Goal: Transaction & Acquisition: Book appointment/travel/reservation

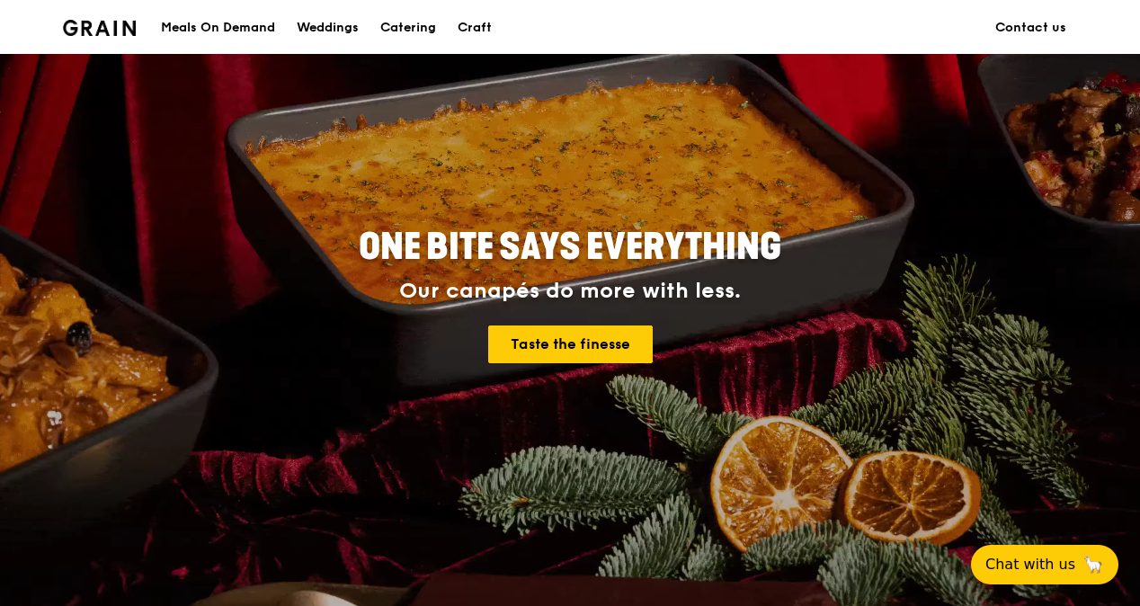
scroll to position [90, 0]
click at [424, 22] on div "Catering" at bounding box center [408, 28] width 56 height 54
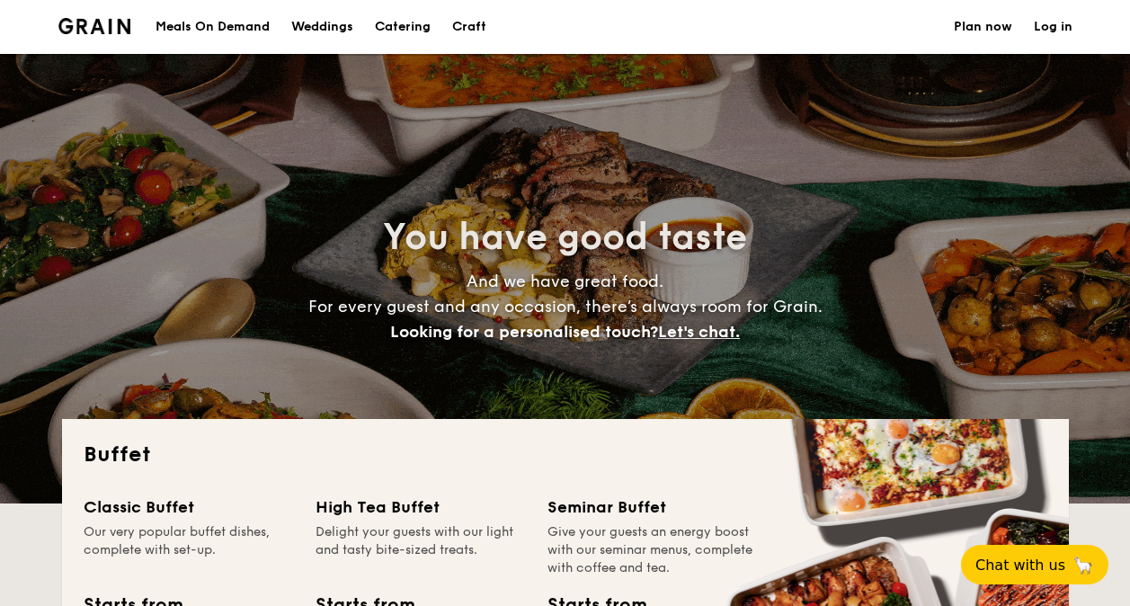
select select
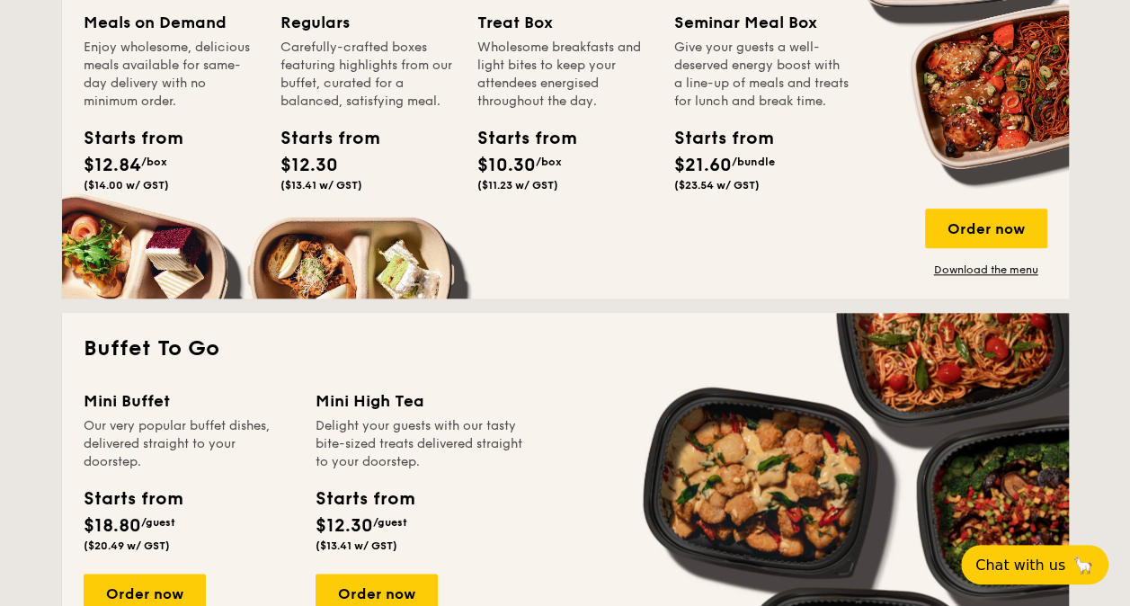
scroll to position [989, 0]
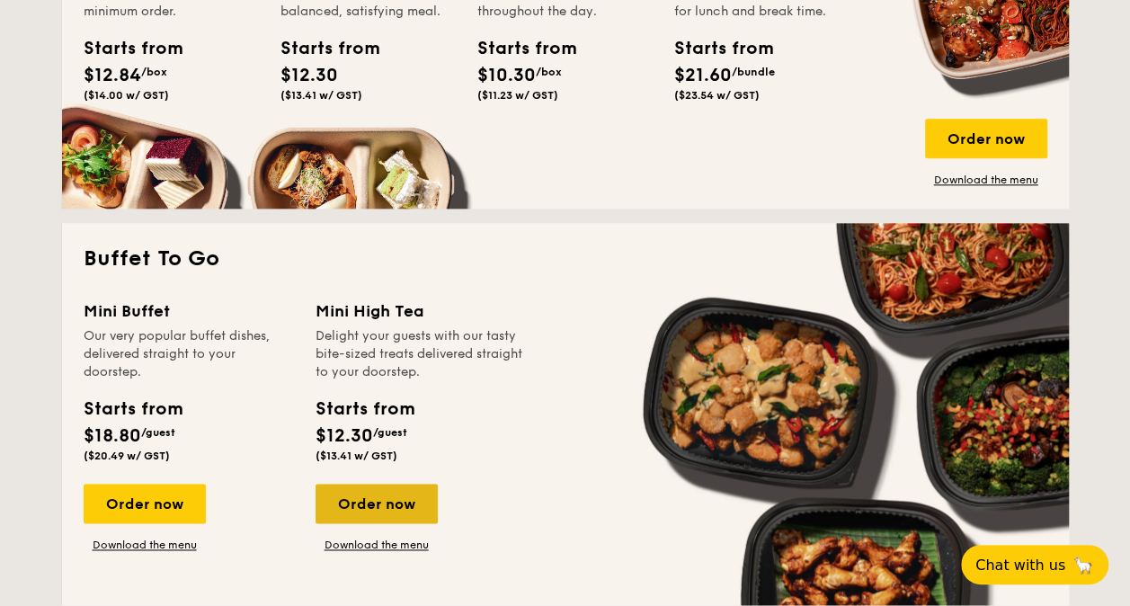
click at [399, 505] on div "Order now" at bounding box center [377, 504] width 122 height 40
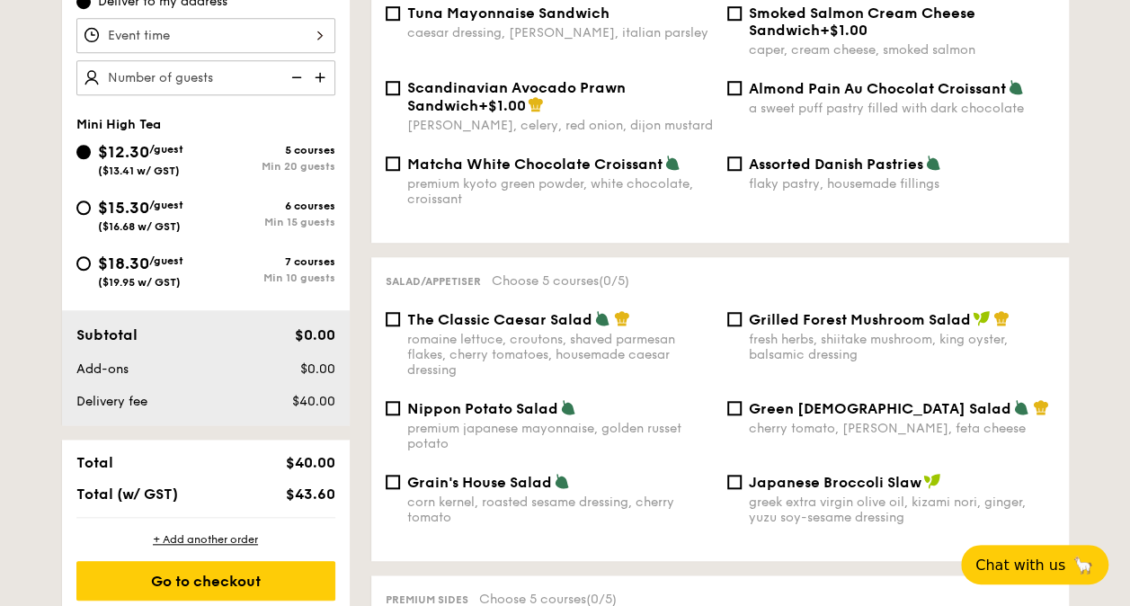
scroll to position [270, 0]
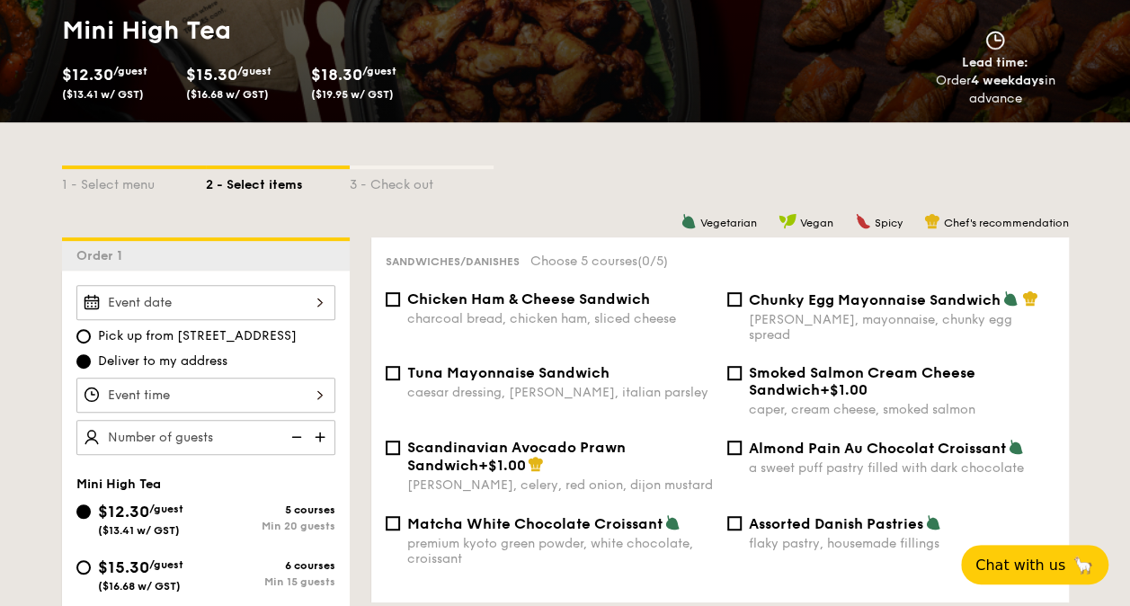
click at [281, 302] on div "2025 Sep [DATE] Tue Wed Thu Fri Sat Sun 1 2 3 4 5 6 7 8 9 10 11 12 13 14 15 16 …" at bounding box center [205, 302] width 259 height 35
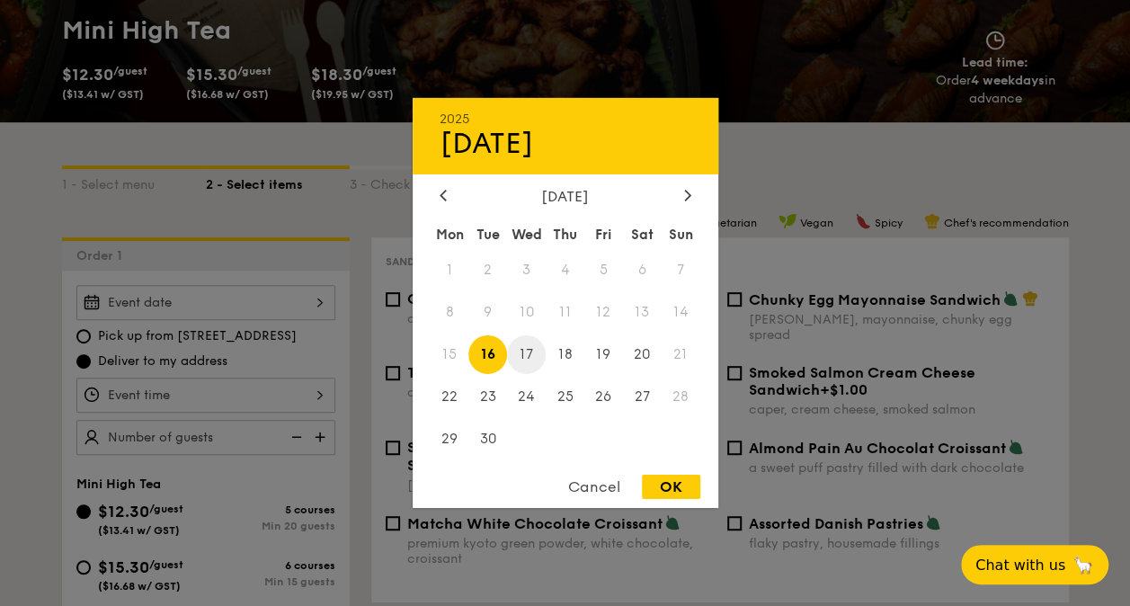
click at [516, 351] on span "17" at bounding box center [526, 354] width 39 height 39
drag, startPoint x: 645, startPoint y: 482, endPoint x: 513, endPoint y: 442, distance: 138.0
click at [646, 483] on div "OK" at bounding box center [671, 487] width 58 height 24
type input "[DATE]"
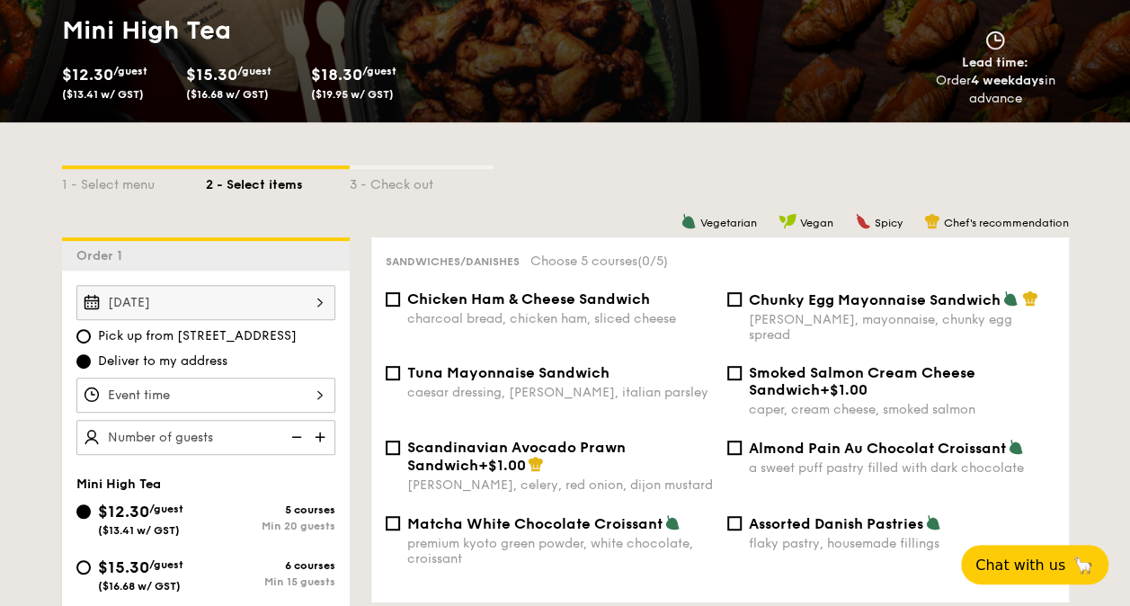
click at [295, 397] on div at bounding box center [205, 395] width 259 height 35
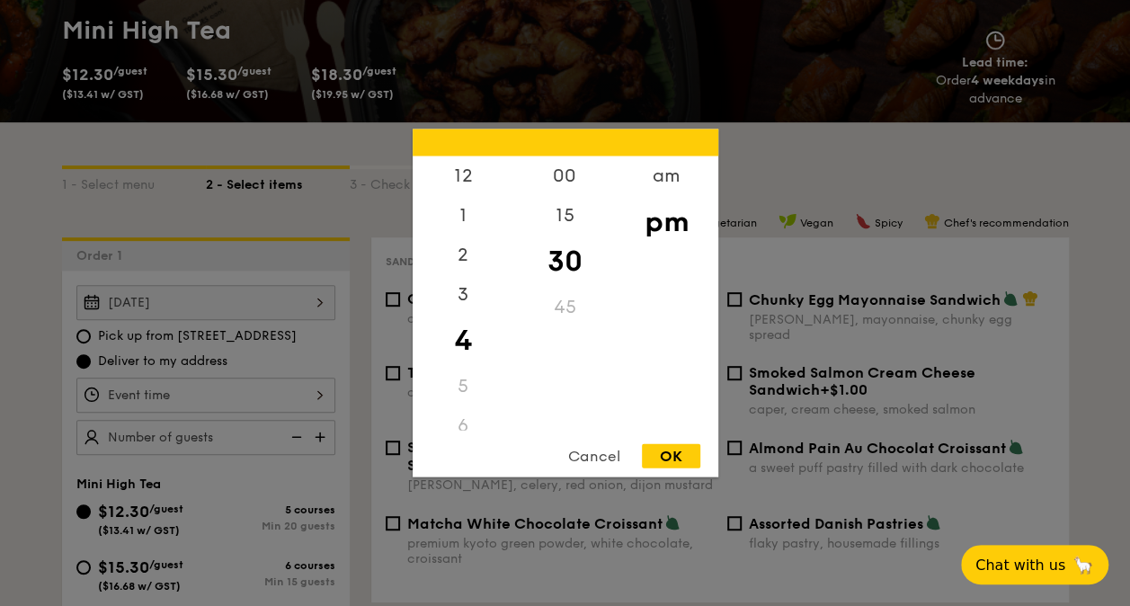
click at [568, 312] on div "45" at bounding box center [565, 308] width 102 height 40
click at [662, 449] on div "OK" at bounding box center [671, 456] width 58 height 24
type input "4:30PM"
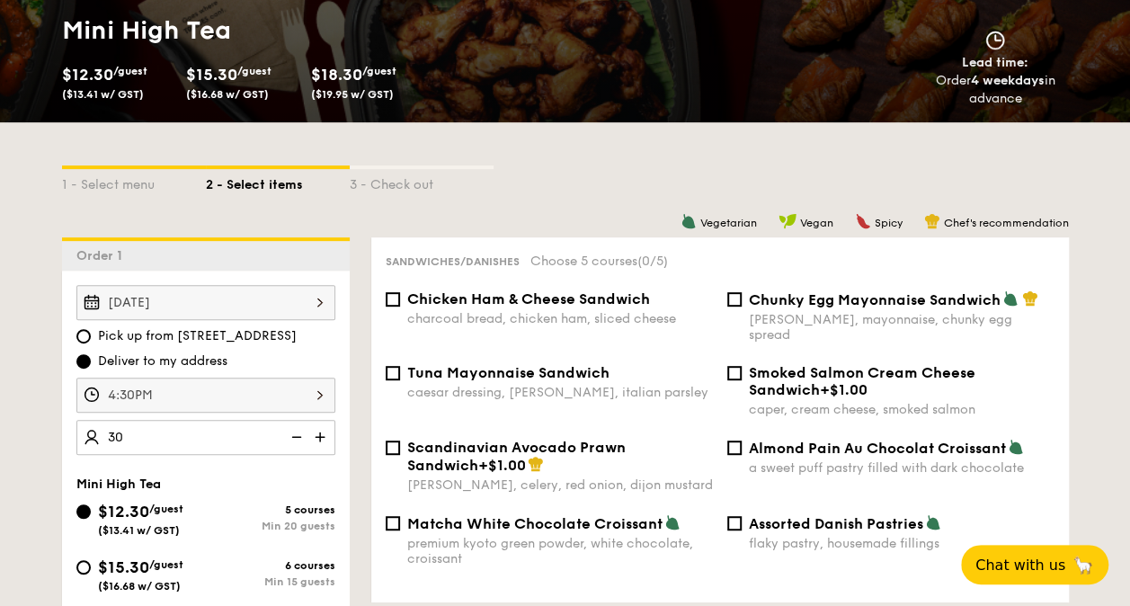
type input "30 guests"
click at [396, 301] on input "Chicken Ham & Cheese Sandwich charcoal bread, chicken ham, sliced cheese" at bounding box center [393, 299] width 14 height 14
click at [394, 301] on input "Chicken Ham & Cheese Sandwich charcoal bread, chicken ham, sliced cheese" at bounding box center [393, 299] width 14 height 14
checkbox input "false"
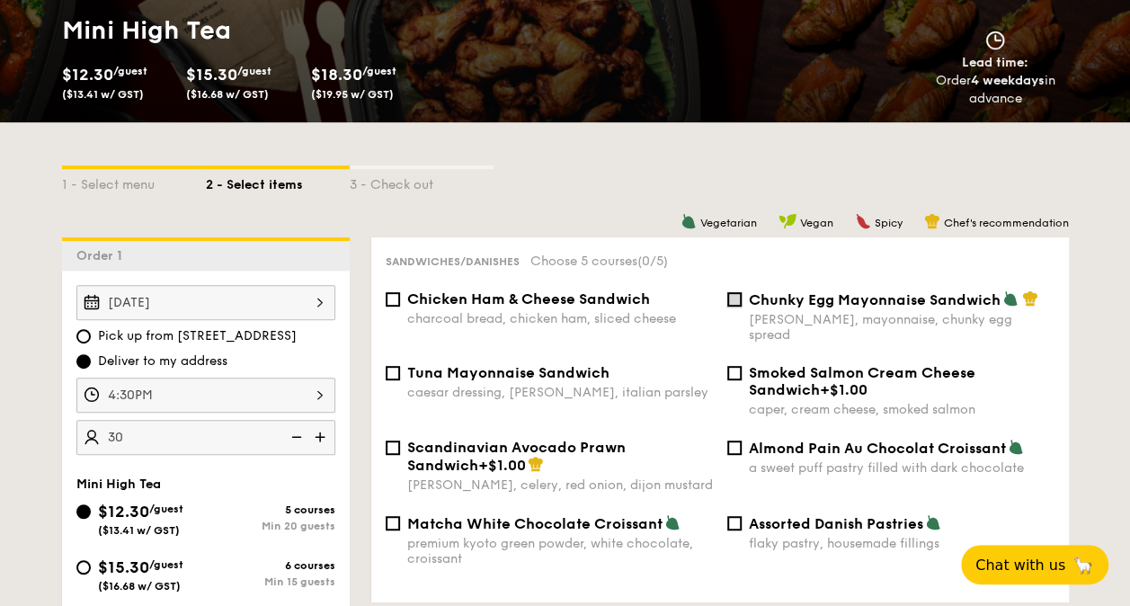
click at [735, 303] on input "Chunky Egg Mayonnaise Sandwich dijon mustard, mayonnaise, chunky egg spread" at bounding box center [734, 299] width 14 height 14
checkbox input "true"
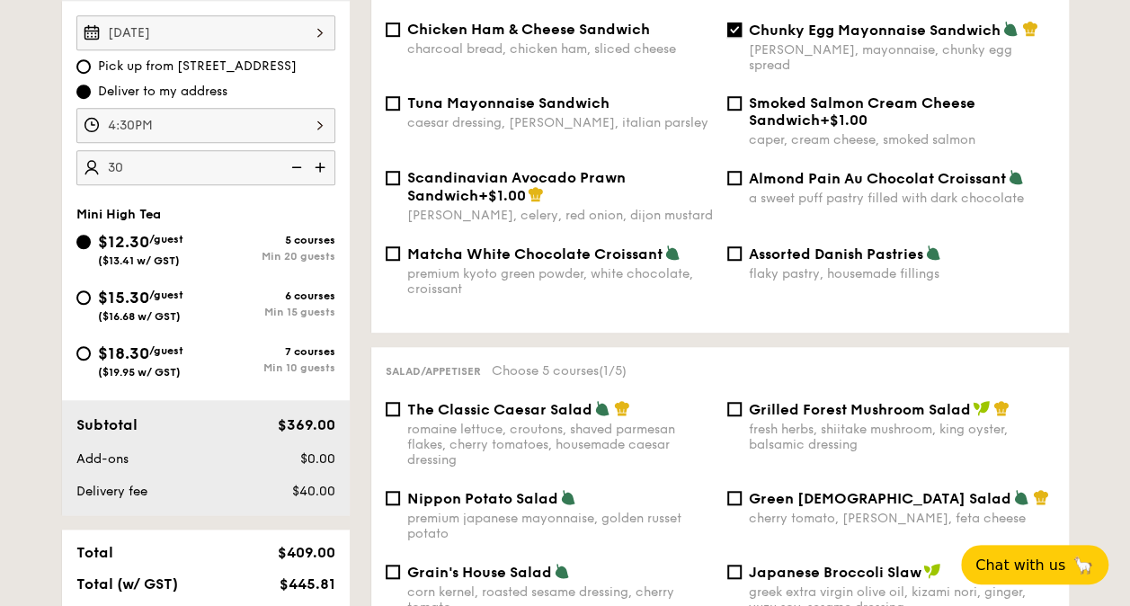
scroll to position [629, 0]
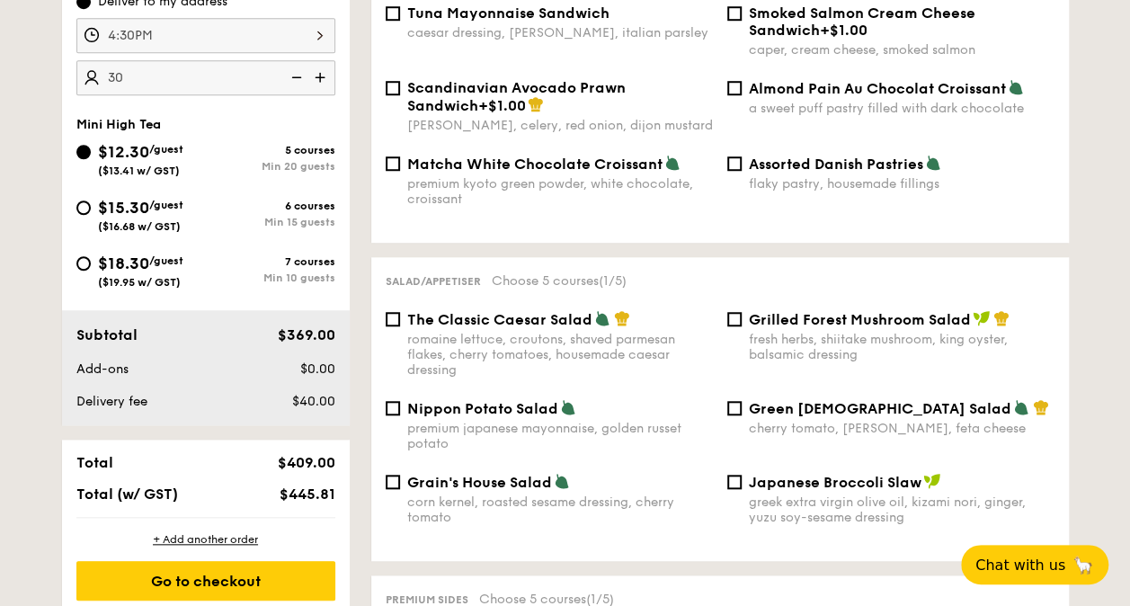
click at [383, 310] on div "The Classic Caesar Salad romaine lettuce, croutons, shaved parmesan flakes, che…" at bounding box center [550, 343] width 342 height 67
click at [397, 401] on input "Nippon Potato Salad premium japanese mayonnaise, golden russet potato" at bounding box center [393, 408] width 14 height 14
checkbox input "true"
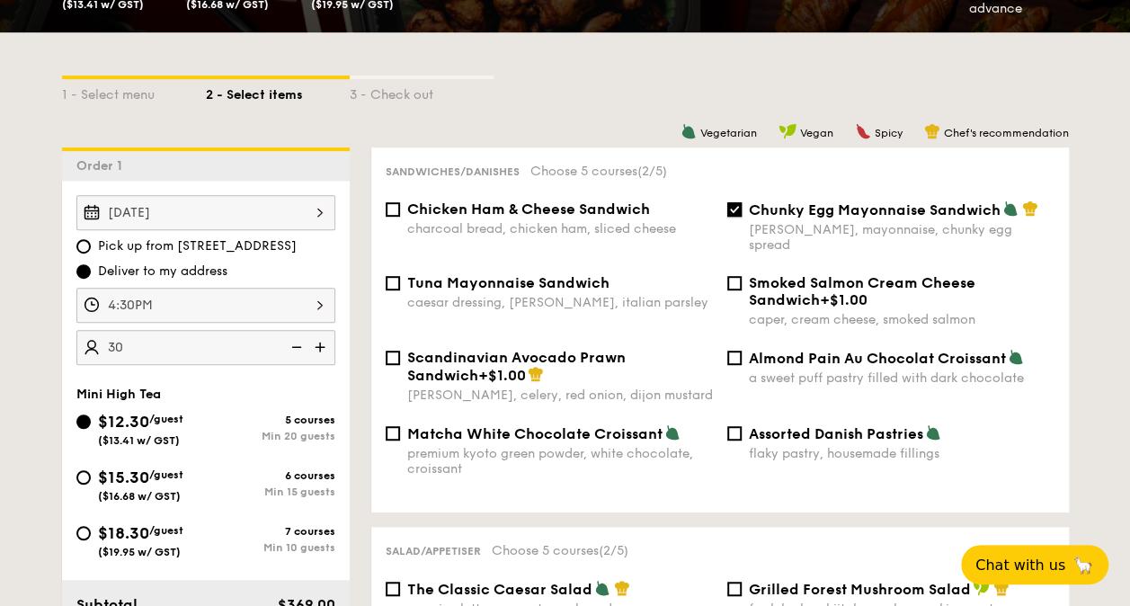
click at [738, 210] on input "Chunky Egg Mayonnaise Sandwich dijon mustard, mayonnaise, chunky egg spread" at bounding box center [734, 209] width 14 height 14
checkbox input "false"
click at [732, 351] on input "Almond Pain Au Chocolat Croissant a sweet puff pastry filled with dark chocolate" at bounding box center [734, 358] width 14 height 14
checkbox input "true"
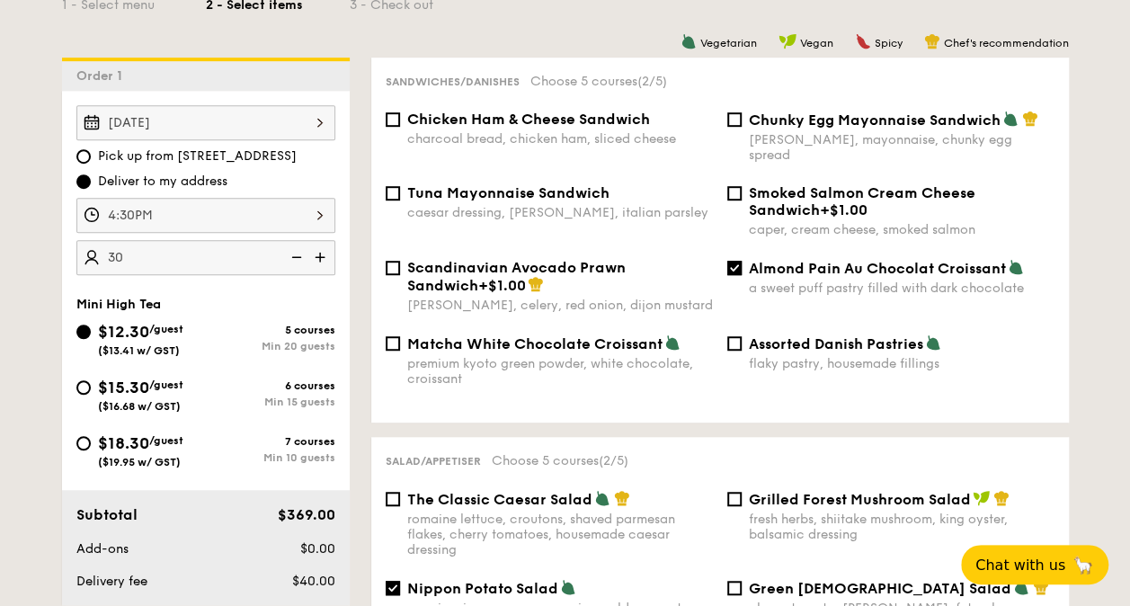
click at [716, 119] on div "Chicken Ham & Cheese Sandwich charcoal bread, chicken ham, sliced cheese" at bounding box center [550, 129] width 342 height 36
click at [731, 115] on input "Chunky Egg Mayonnaise Sandwich dijon mustard, mayonnaise, chunky egg spread" at bounding box center [734, 119] width 14 height 14
checkbox input "true"
click at [737, 263] on div "Almond Pain Au Chocolat Croissant a sweet puff pastry filled with dark chocolate" at bounding box center [891, 277] width 342 height 37
click at [737, 261] on input "Almond Pain Au Chocolat Croissant a sweet puff pastry filled with dark chocolate" at bounding box center [734, 268] width 14 height 14
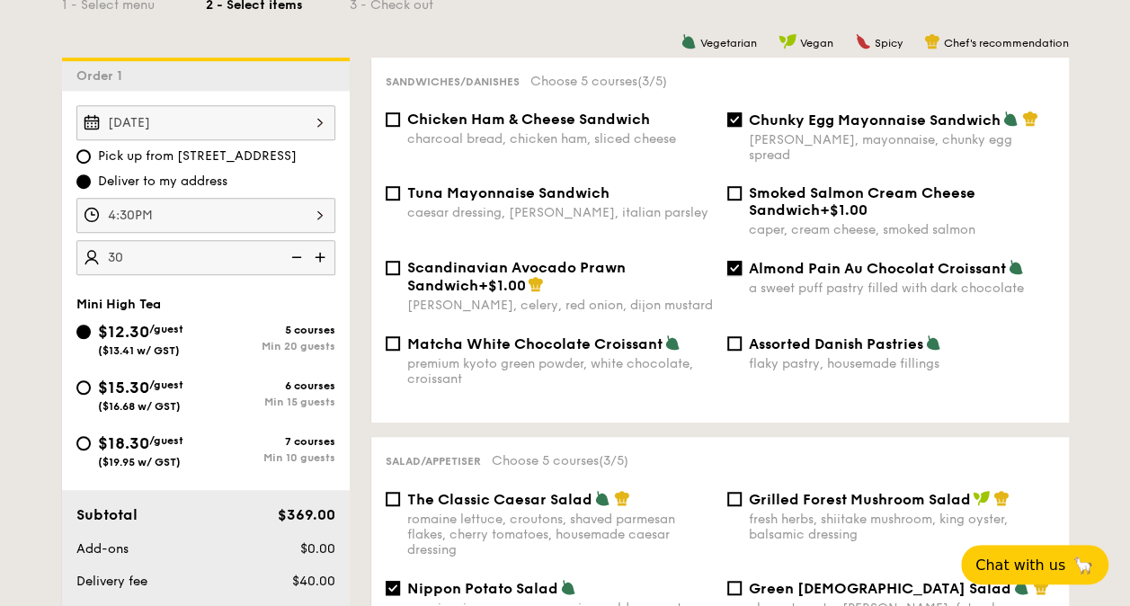
checkbox input "false"
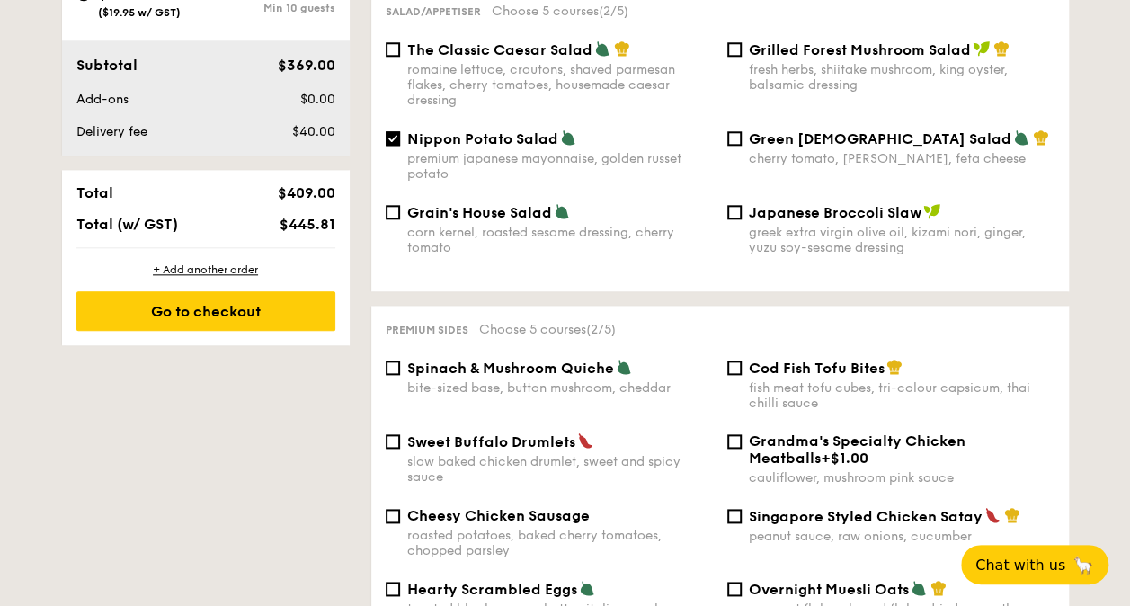
scroll to position [989, 0]
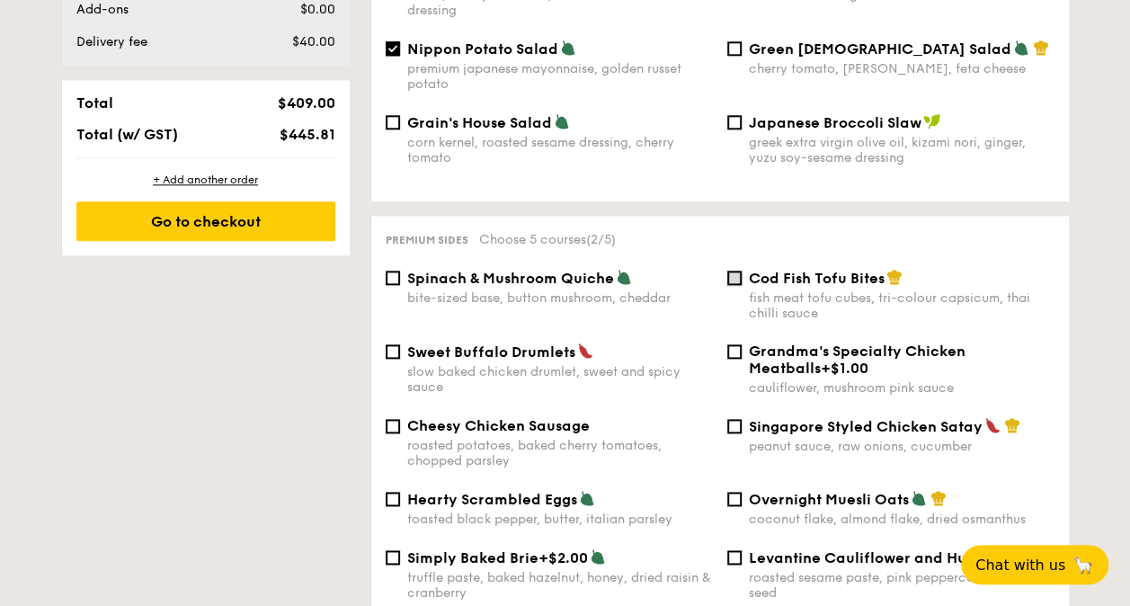
click at [728, 271] on input "Cod Fish Tofu Bites fish meat tofu cubes, tri-colour capsicum, thai chilli sauce" at bounding box center [734, 278] width 14 height 14
click at [733, 271] on input "Cod Fish Tofu Bites fish meat tofu cubes, tri-colour capsicum, thai chilli sauce" at bounding box center [734, 278] width 14 height 14
checkbox input "false"
click at [739, 426] on div "Singapore Styled Chicken Satay peanut sauce, raw onions, cucumber" at bounding box center [891, 435] width 342 height 37
click at [739, 419] on input "Singapore Styled Chicken Satay peanut sauce, raw onions, cucumber" at bounding box center [734, 426] width 14 height 14
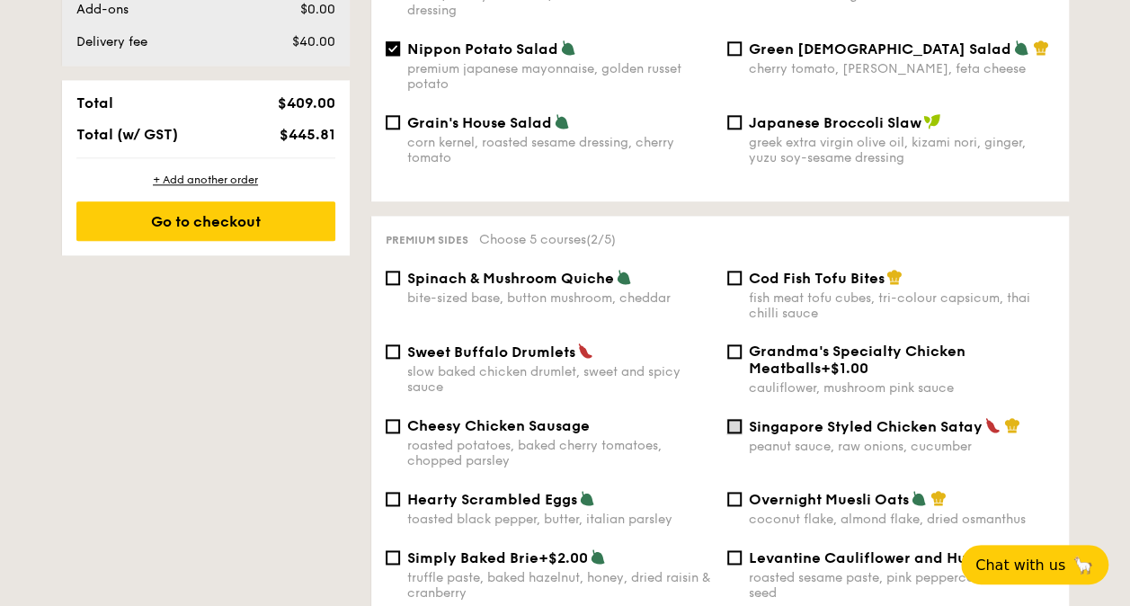
checkbox input "true"
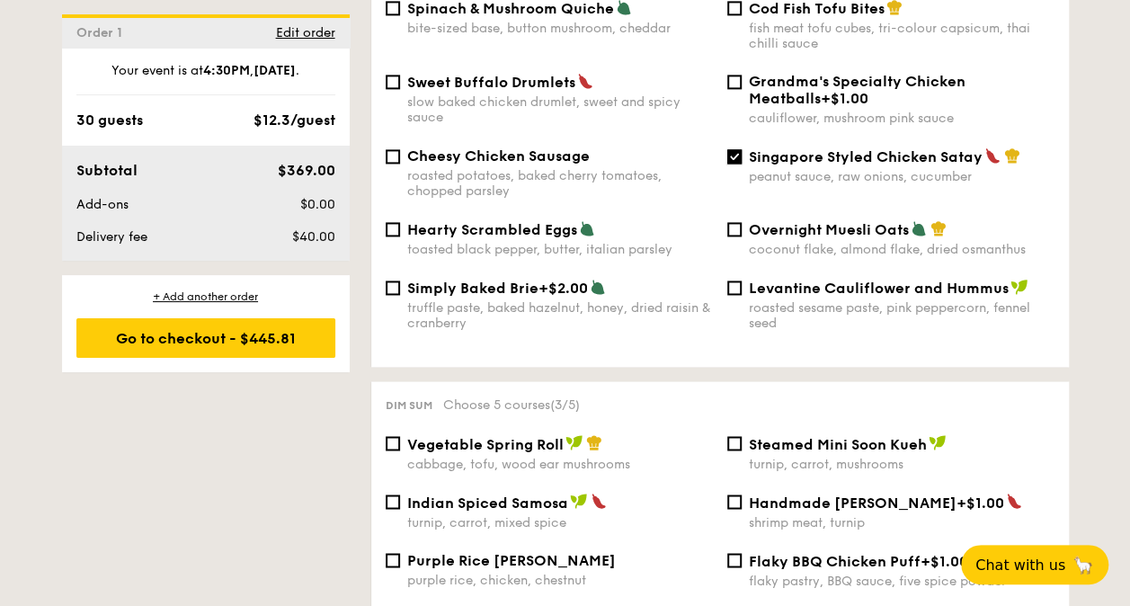
scroll to position [1349, 0]
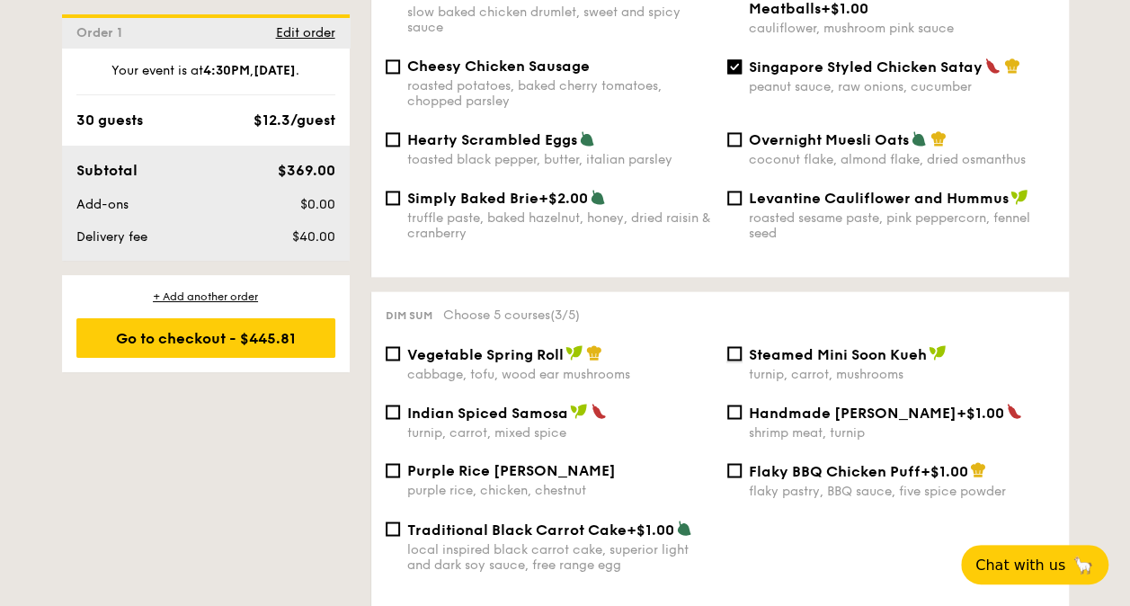
click at [741, 348] on input "Steamed Mini Soon Kueh turnip, carrot, mushrooms" at bounding box center [734, 353] width 14 height 14
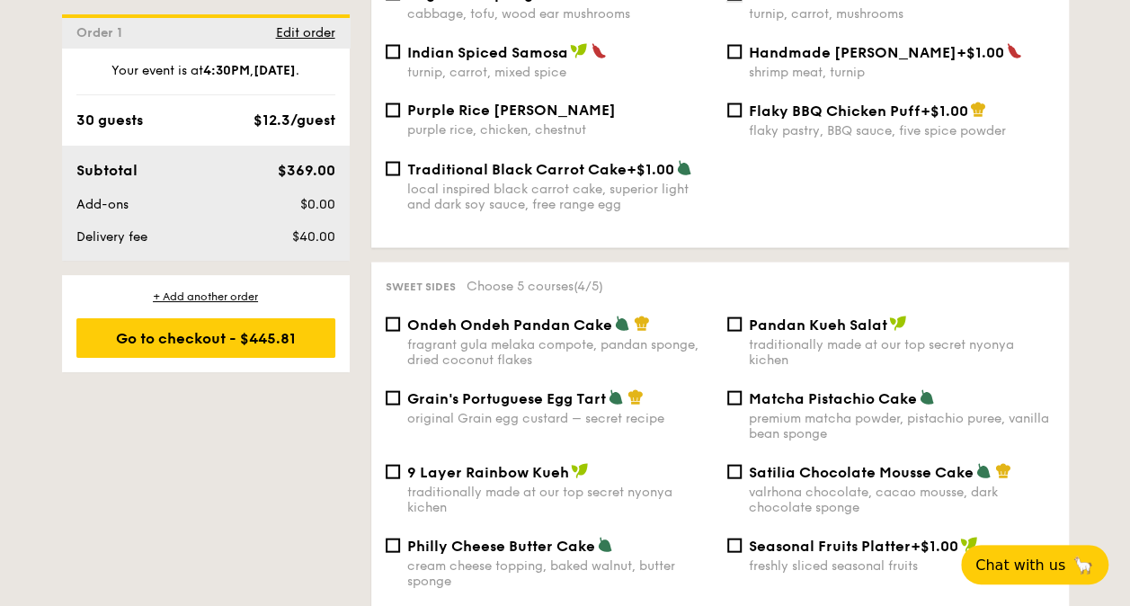
scroll to position [1529, 0]
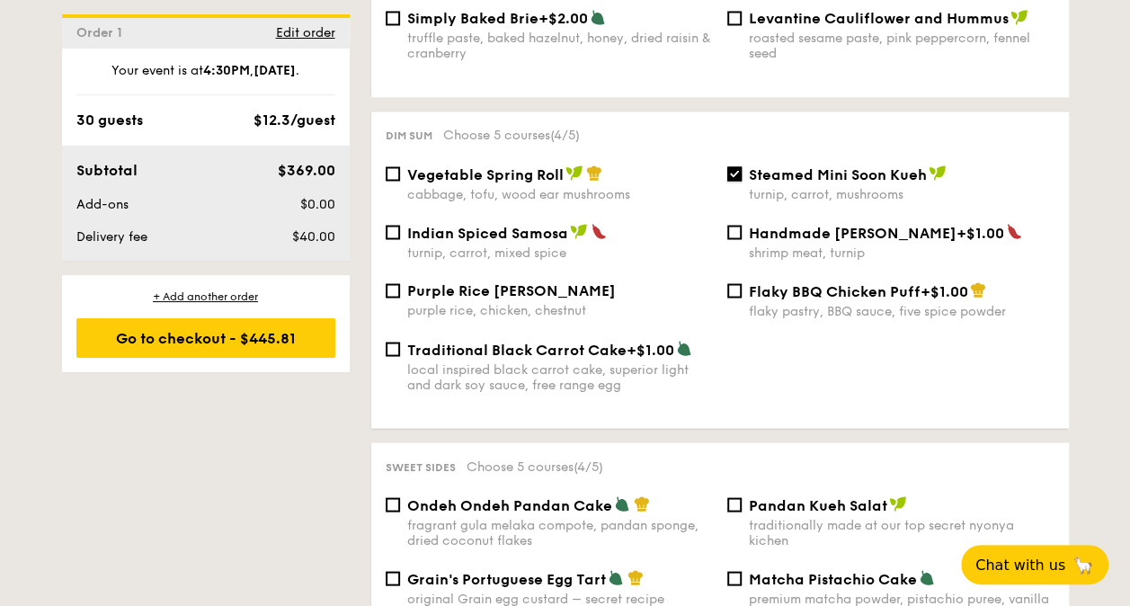
click at [734, 168] on input "Steamed Mini Soon Kueh turnip, carrot, mushrooms" at bounding box center [734, 173] width 14 height 14
checkbox input "false"
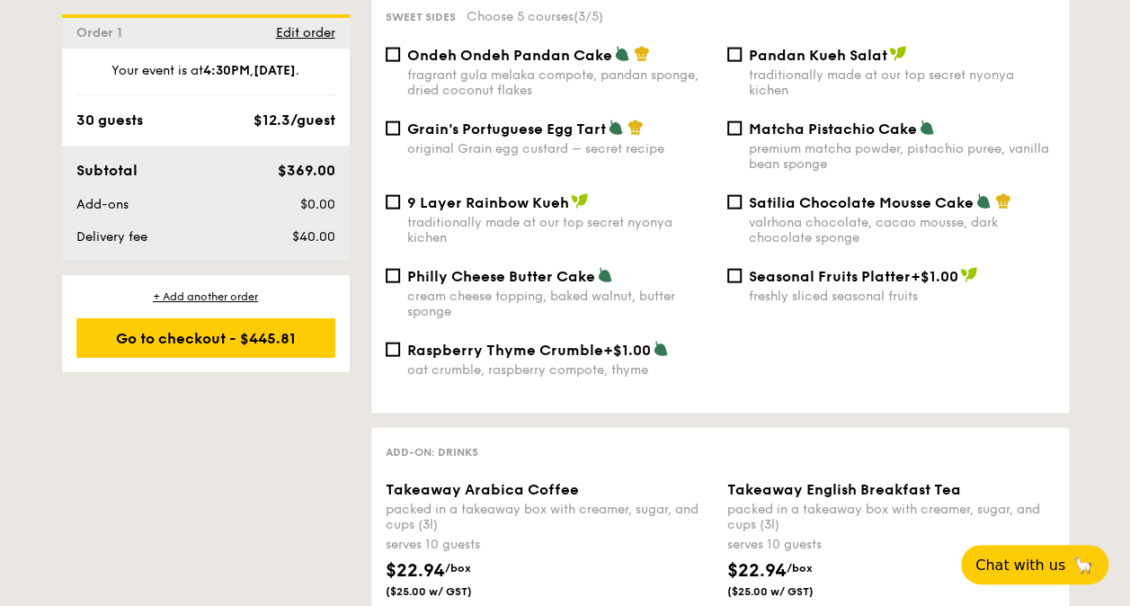
scroll to position [1798, 0]
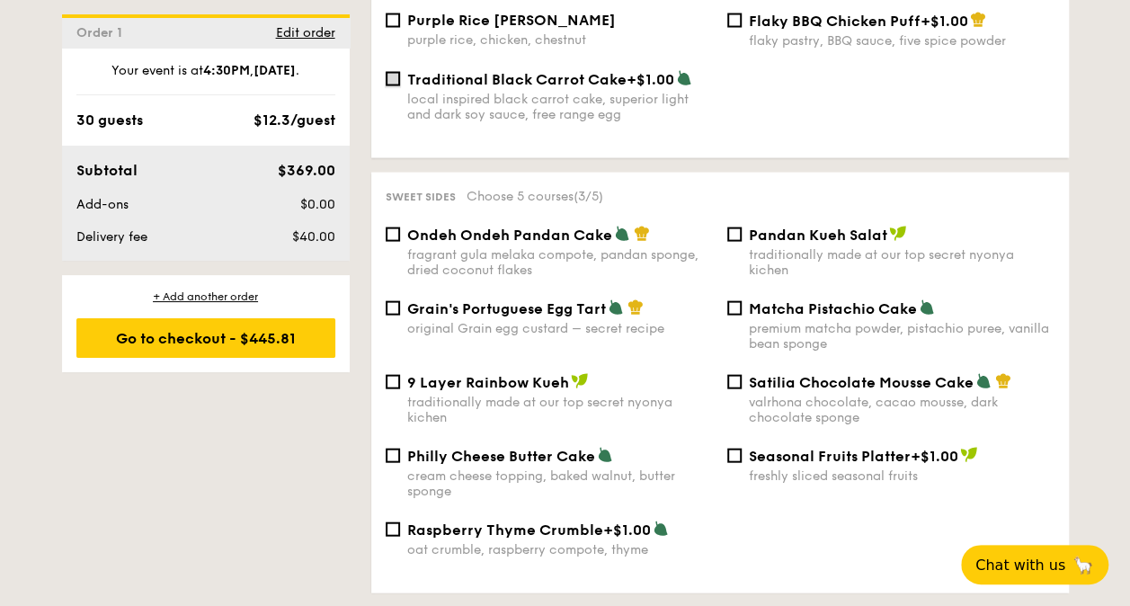
click at [386, 77] on input "Traditional Black Carrot Cake +$1.00 local inspired black carrot cake, superior…" at bounding box center [393, 79] width 14 height 14
checkbox input "true"
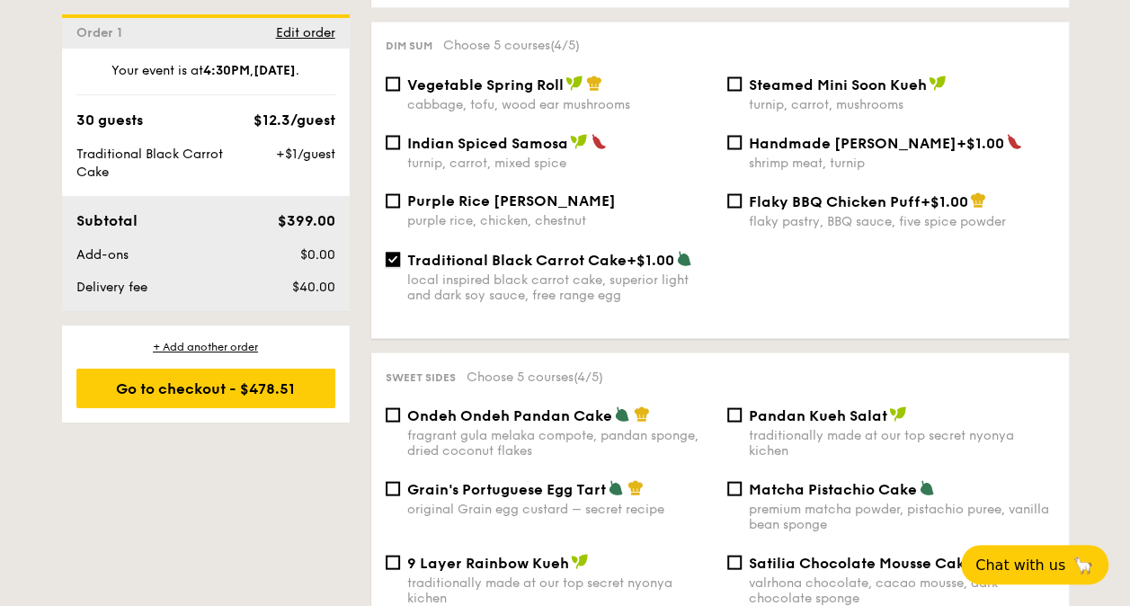
scroll to position [1439, 0]
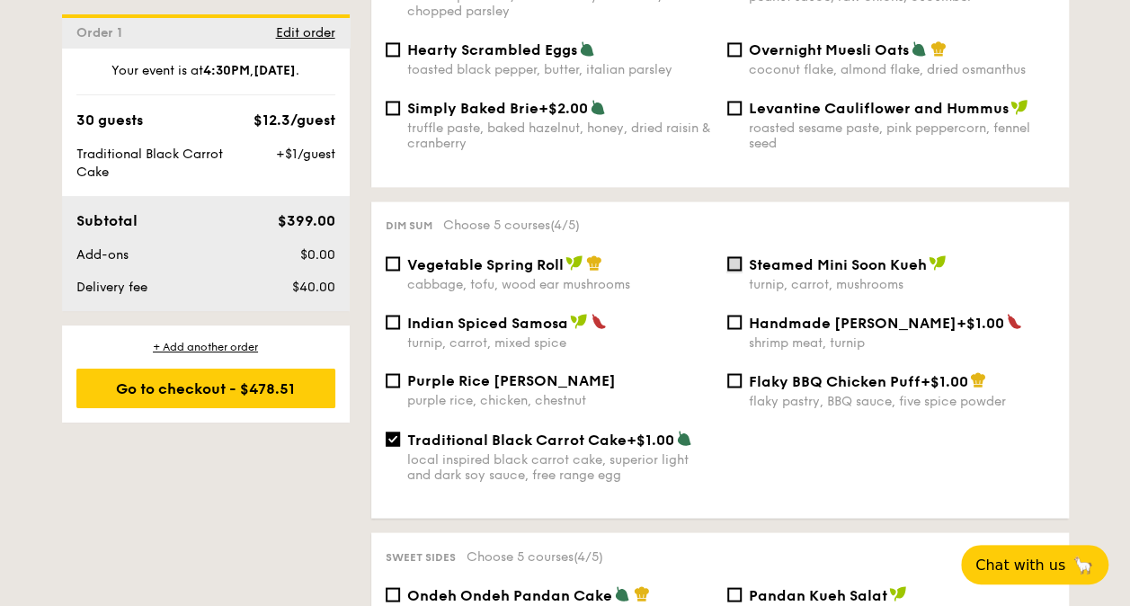
click at [733, 259] on input "Steamed Mini Soon Kueh turnip, carrot, mushrooms" at bounding box center [734, 263] width 14 height 14
checkbox input "true"
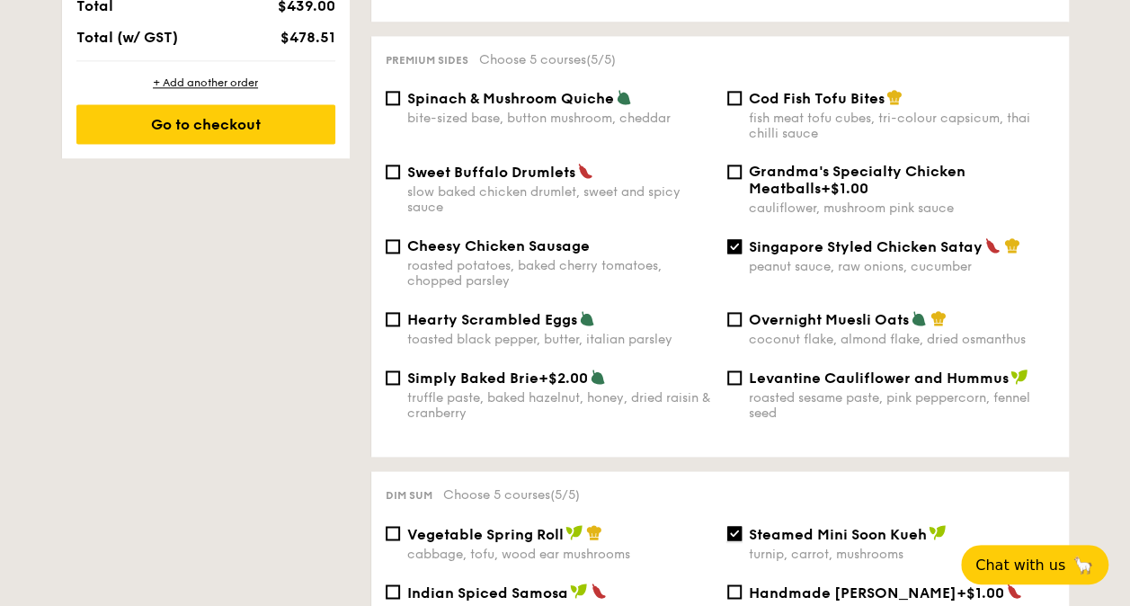
scroll to position [899, 0]
